Goal: Information Seeking & Learning: Learn about a topic

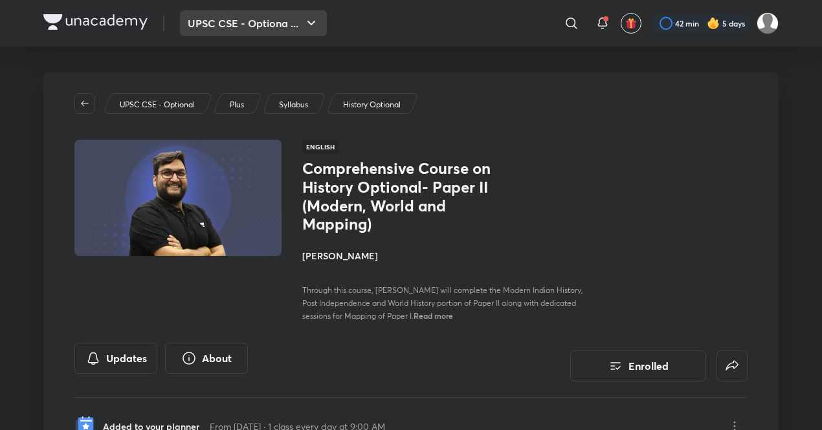
click at [223, 29] on button "UPSC CSE - Optiona ..." at bounding box center [253, 23] width 147 height 26
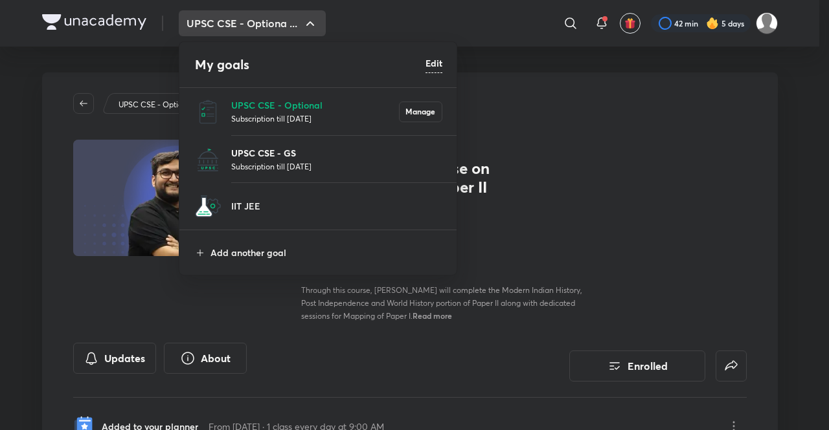
click at [273, 156] on p "UPSC CSE - GS" at bounding box center [336, 153] width 211 height 14
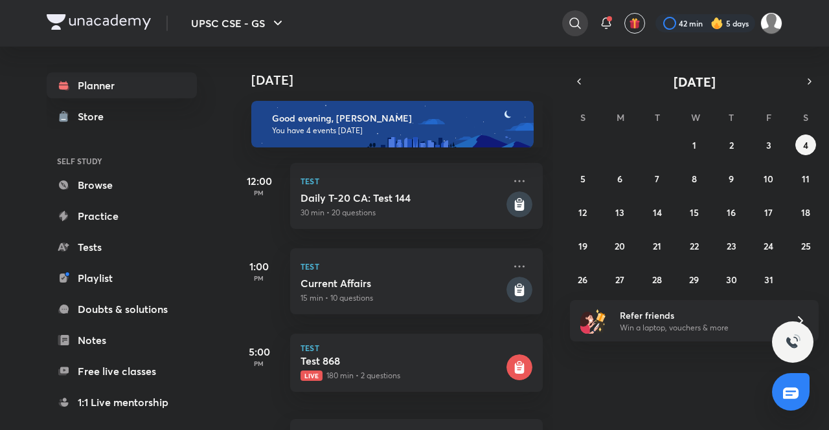
click at [577, 20] on icon at bounding box center [575, 24] width 16 height 16
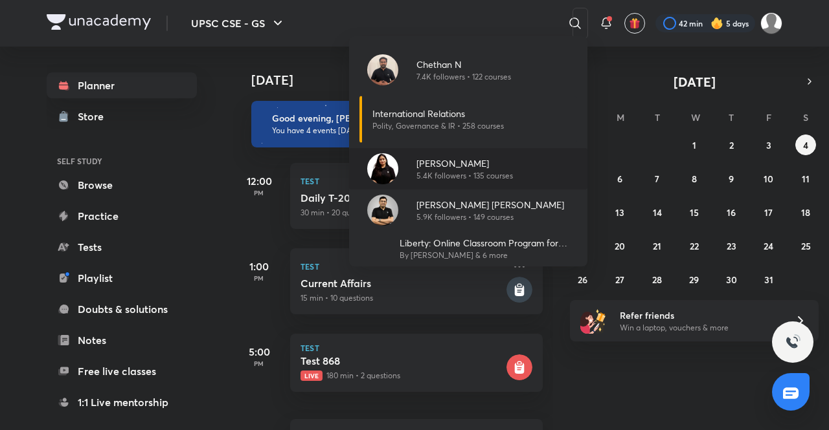
click at [375, 170] on img at bounding box center [382, 168] width 31 height 31
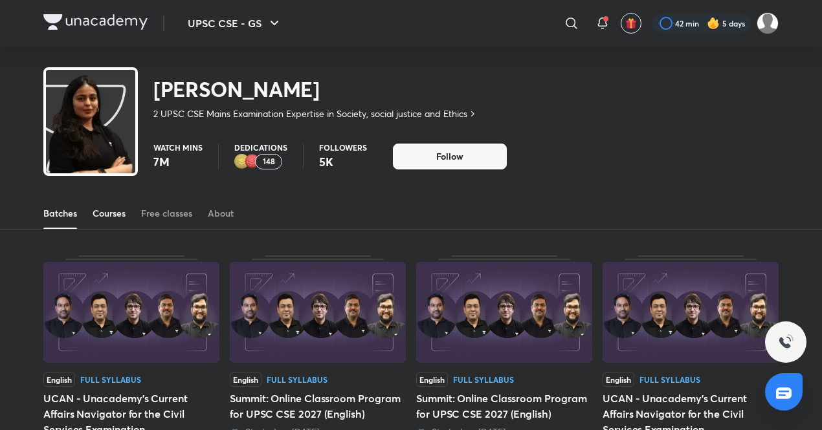
click at [113, 210] on div "Courses" at bounding box center [109, 213] width 33 height 13
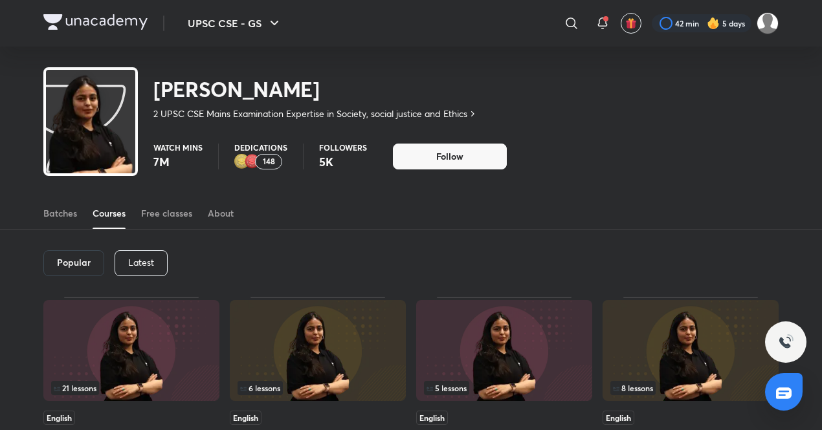
click at [149, 258] on p "Latest" at bounding box center [141, 263] width 26 height 10
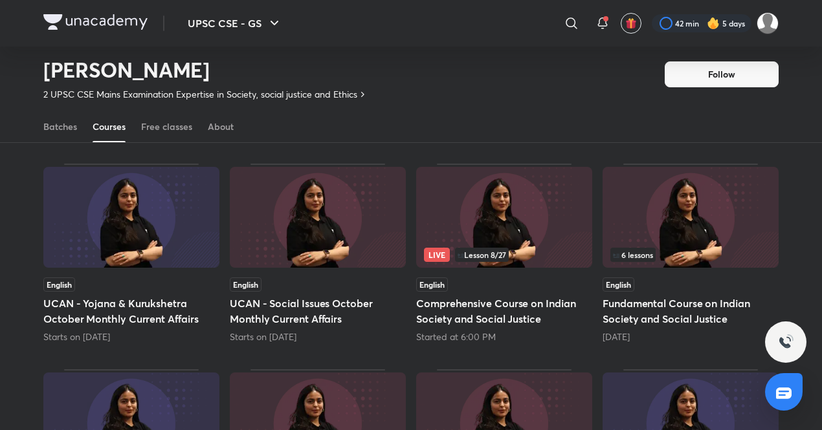
scroll to position [98, 0]
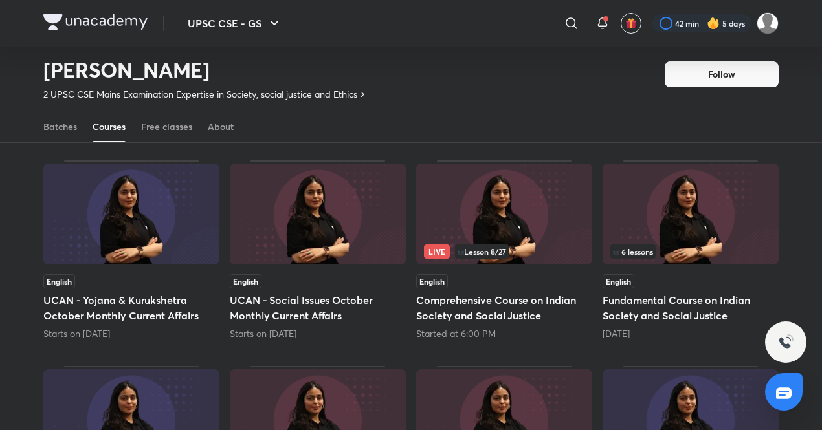
click at [454, 209] on img at bounding box center [504, 214] width 176 height 101
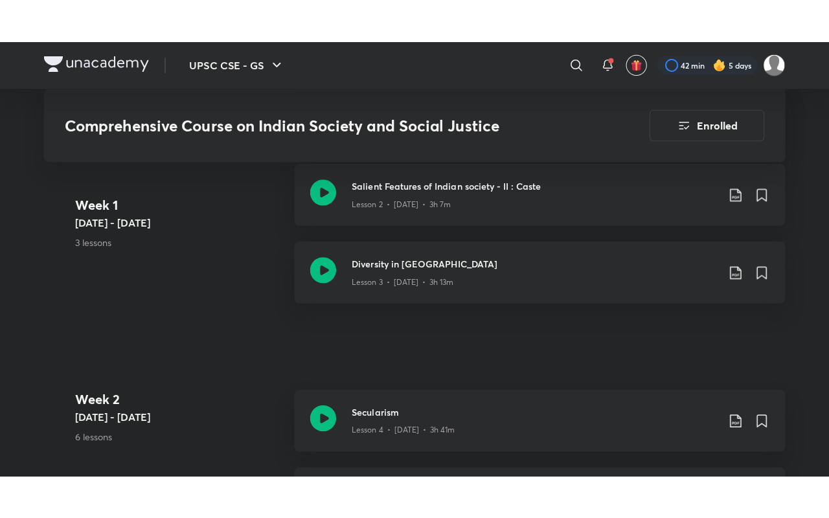
scroll to position [783, 0]
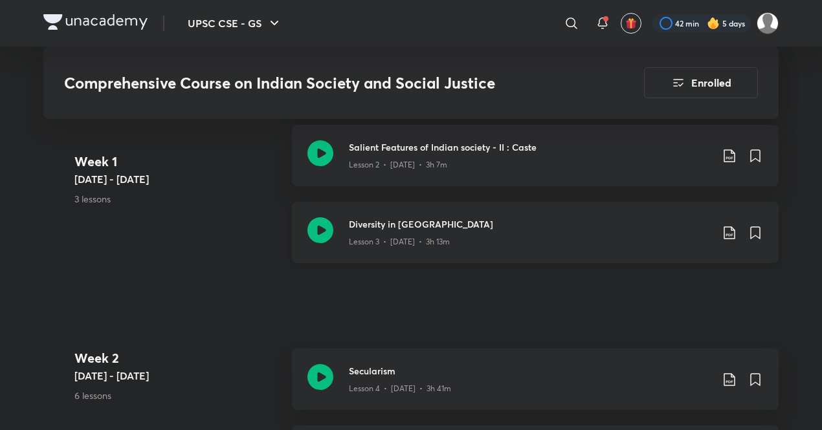
click at [315, 234] on icon at bounding box center [320, 231] width 26 height 26
